Goal: Task Accomplishment & Management: Complete application form

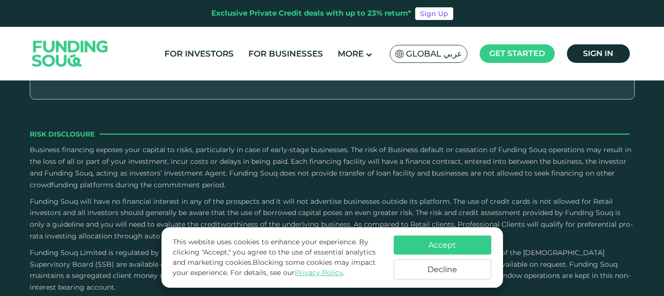
scroll to position [1464, 0]
